Goal: Information Seeking & Learning: Learn about a topic

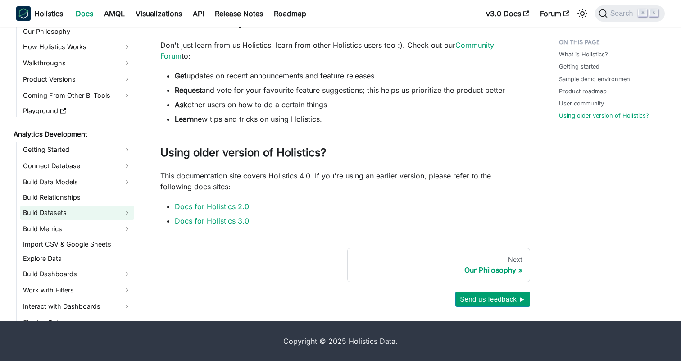
click at [107, 215] on link "Build Datasets" at bounding box center [77, 212] width 114 height 14
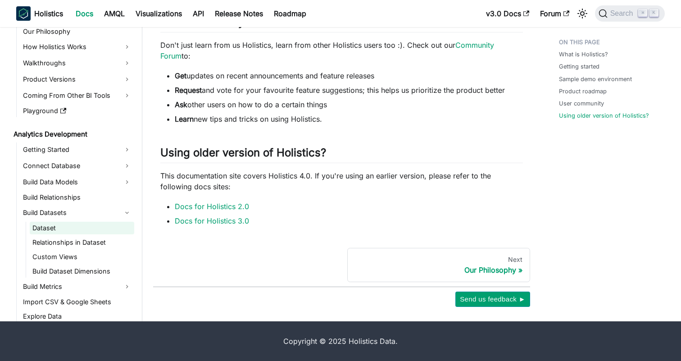
click at [109, 229] on link "Dataset" at bounding box center [82, 228] width 105 height 13
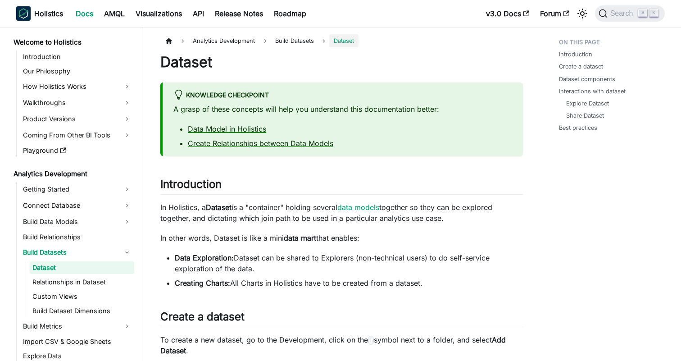
click at [246, 133] on link "Data Model in Holistics" at bounding box center [227, 128] width 78 height 9
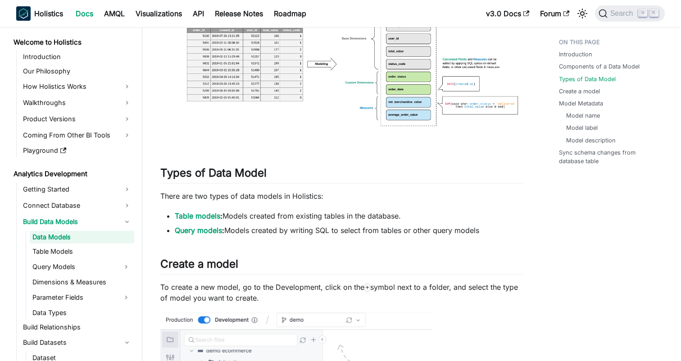
scroll to position [617, 0]
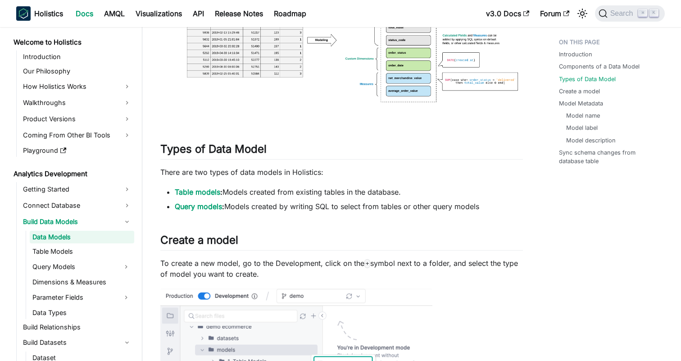
click at [453, 88] on img at bounding box center [341, 43] width 363 height 150
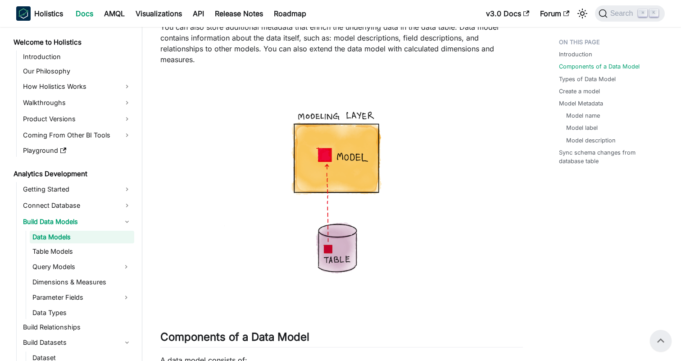
scroll to position [0, 0]
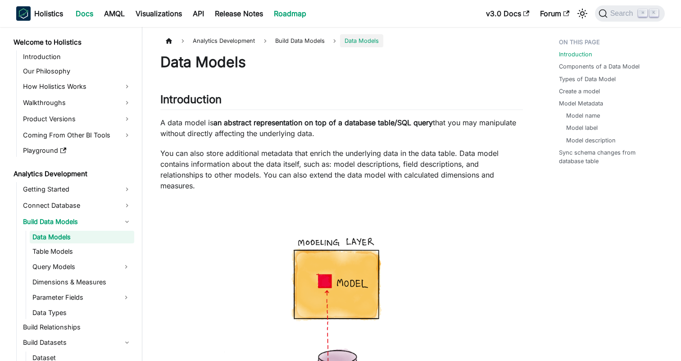
click at [293, 18] on link "Roadmap" at bounding box center [290, 13] width 43 height 14
click at [550, 6] on link "Forum" at bounding box center [555, 13] width 40 height 14
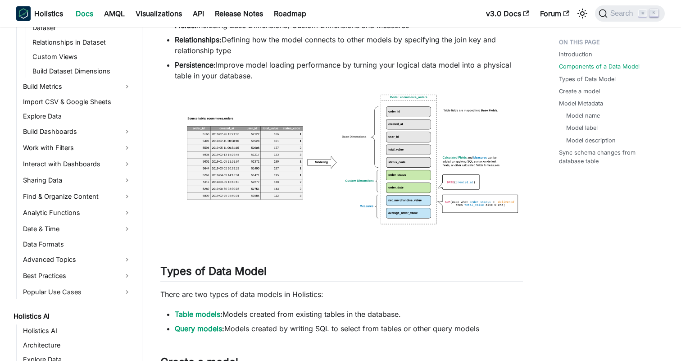
scroll to position [516, 0]
